Goal: Task Accomplishment & Management: Complete application form

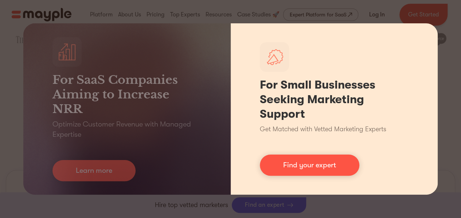
click at [372, 158] on div "For Small Businesses Seeking Marketing Support Get Matched with Vetted Marketin…" at bounding box center [334, 108] width 207 height 171
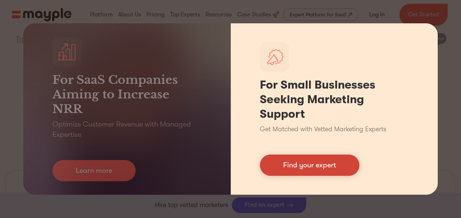
click at [332, 164] on link "Find your expert" at bounding box center [309, 164] width 99 height 21
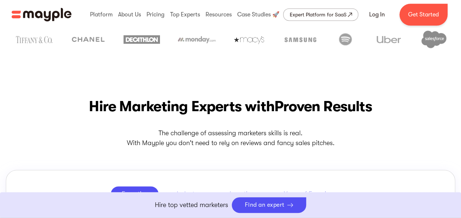
click at [331, 197] on link "Boost Your eCommerce Business Mayple's in your corner to help you make the righ…" at bounding box center [230, 205] width 461 height 26
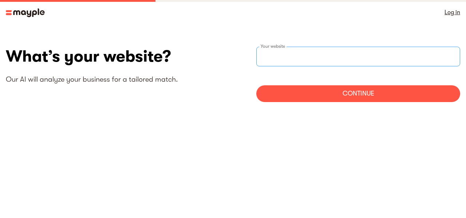
click at [294, 56] on input "websiteStep" at bounding box center [358, 57] width 204 height 20
drag, startPoint x: 294, startPoint y: 56, endPoint x: 320, endPoint y: 6, distance: 56.4
click at [300, 25] on section "What’s your website? Our AI will analyze your business for a tailored match. ht…" at bounding box center [233, 77] width 466 height 105
type input "https://MBNNDd:0TSHPMREMMMMDDYOUEVERUFOOCYNTOEN"
click at [320, 6] on div "Log in" at bounding box center [233, 12] width 466 height 25
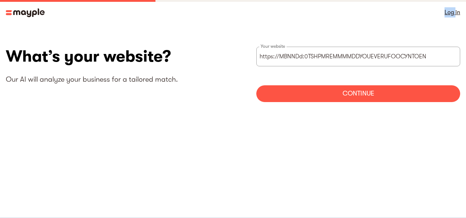
click at [320, 6] on div "Log in" at bounding box center [233, 12] width 466 height 25
